Goal: Find specific page/section: Find specific page/section

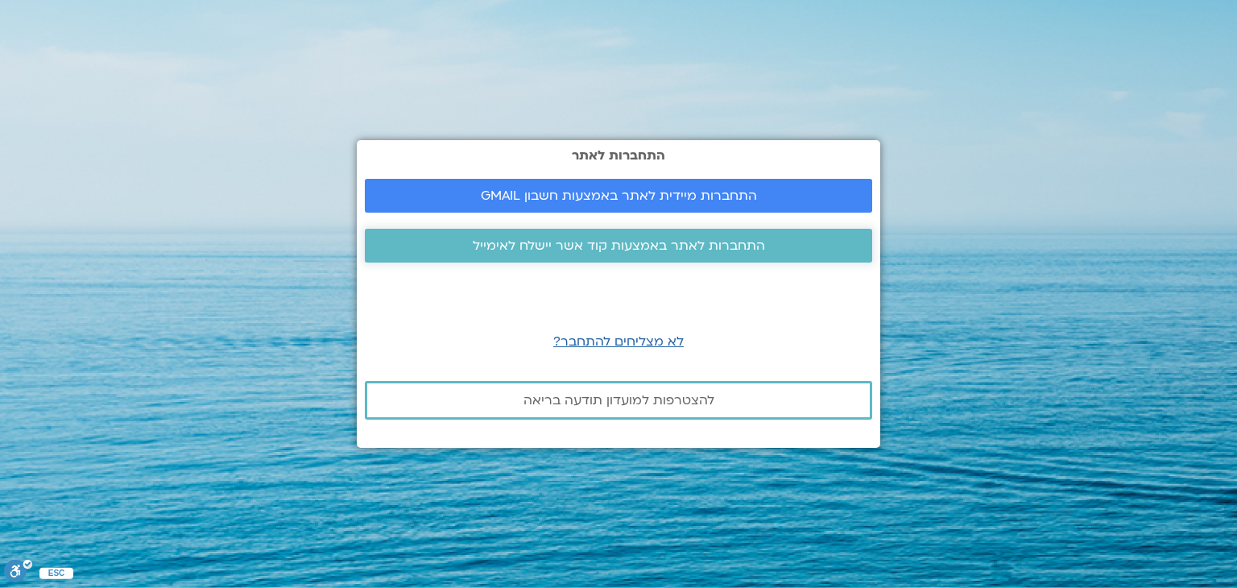
click at [631, 243] on span "התחברות לאתר באמצעות קוד אשר יישלח לאימייל" at bounding box center [619, 245] width 292 height 14
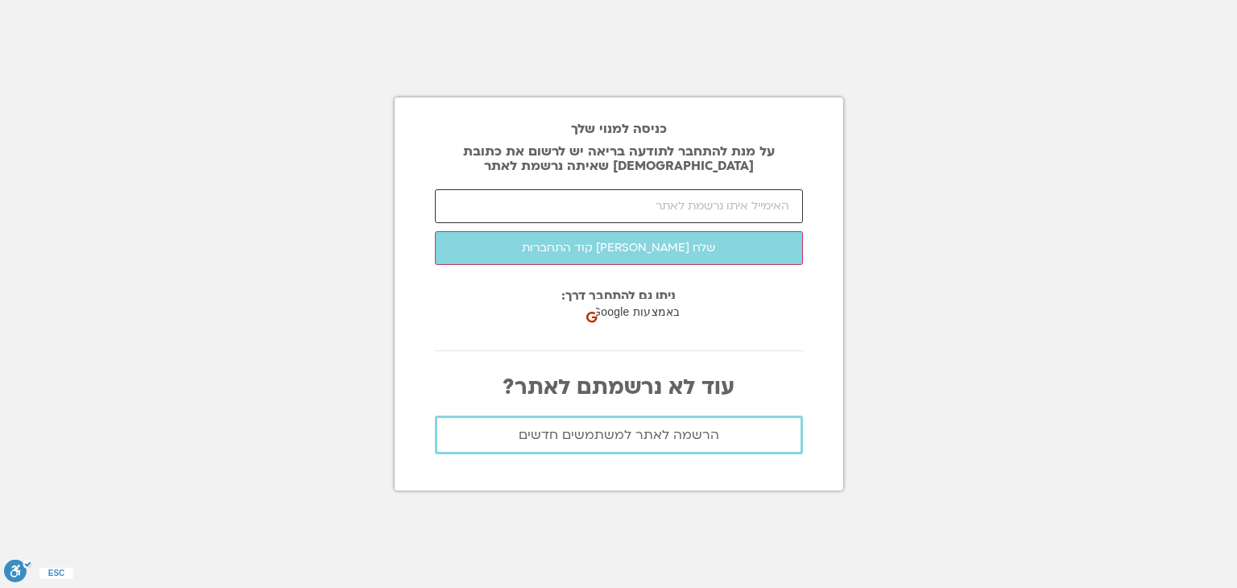
click at [629, 205] on input "email" at bounding box center [619, 206] width 368 height 34
type input "צ"
type input "Mhaskelp@gmail.com"
click at [435, 231] on button "שלח לי קוד התחברות" at bounding box center [619, 248] width 368 height 34
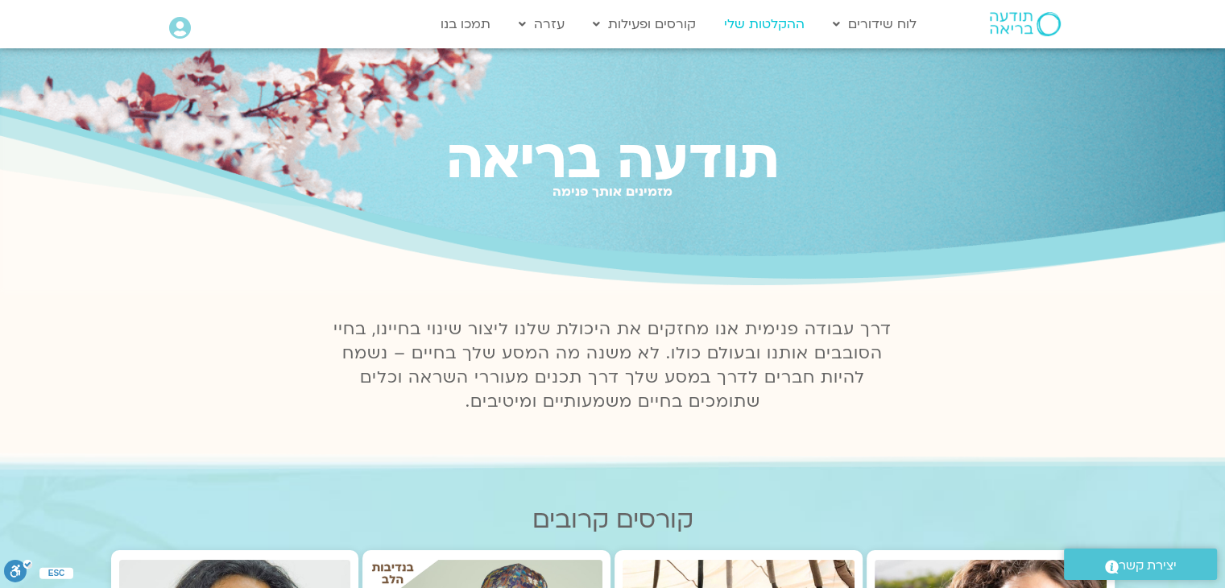
click at [752, 23] on link "ההקלטות שלי" at bounding box center [764, 24] width 97 height 31
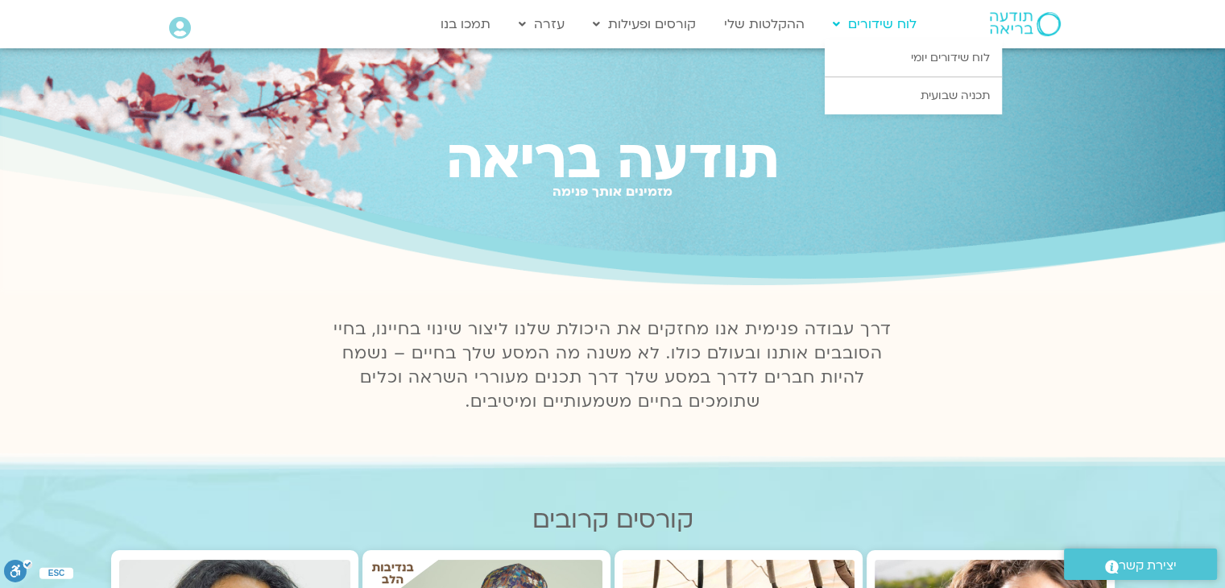
click at [852, 20] on link "לוח שידורים" at bounding box center [874, 24] width 100 height 31
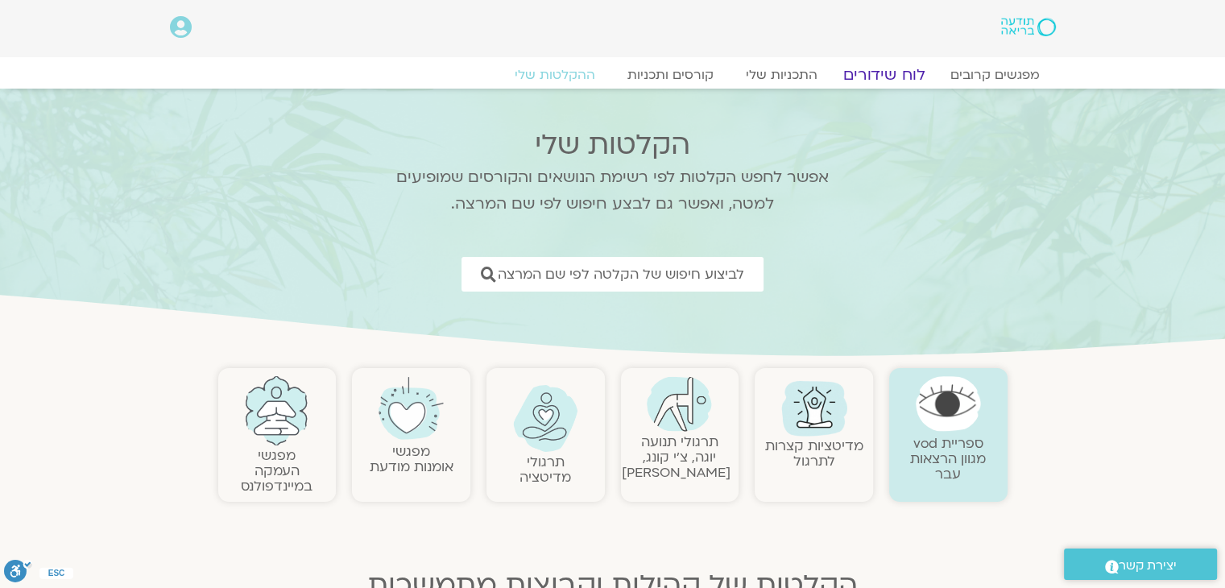
click at [889, 68] on link "לוח שידורים" at bounding box center [883, 74] width 121 height 19
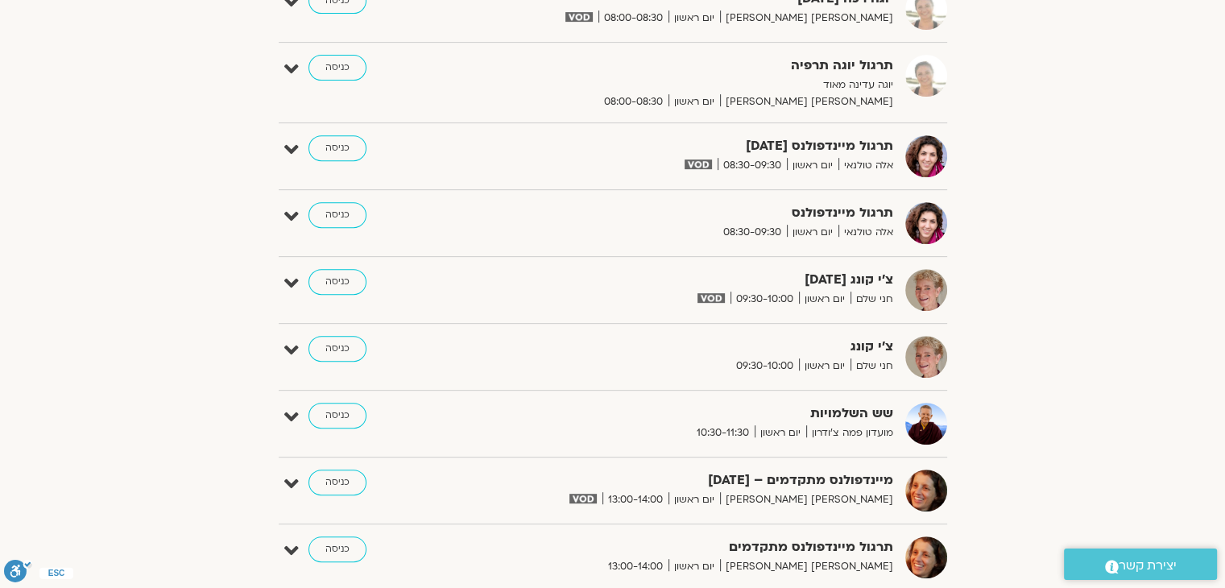
scroll to position [1288, 0]
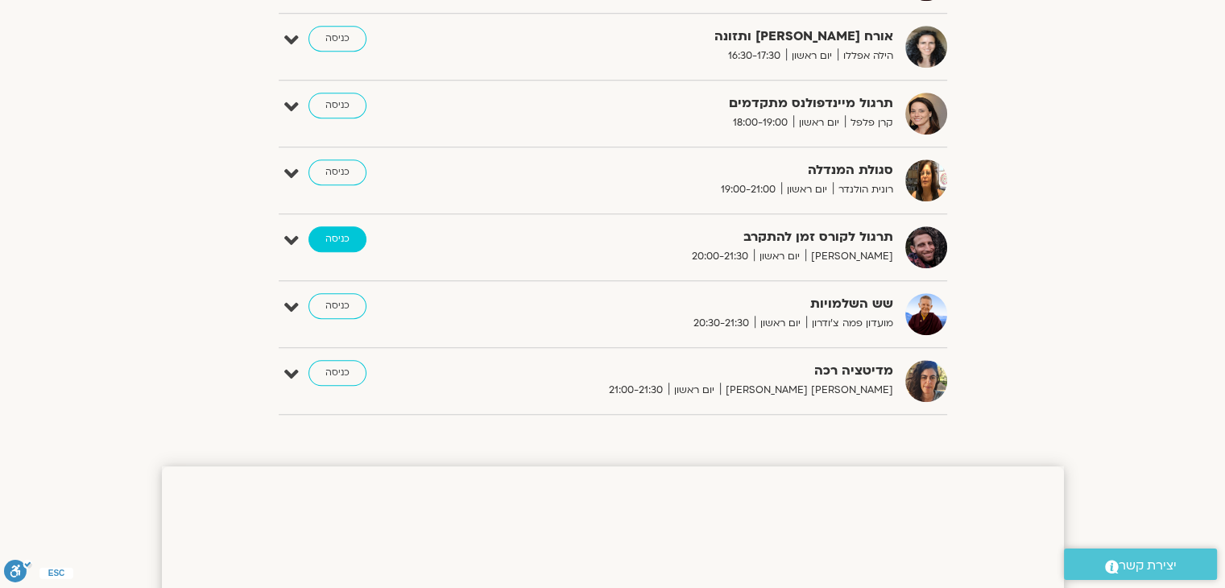
click at [335, 239] on link "כניסה" at bounding box center [337, 239] width 58 height 26
